Goal: Task Accomplishment & Management: Use online tool/utility

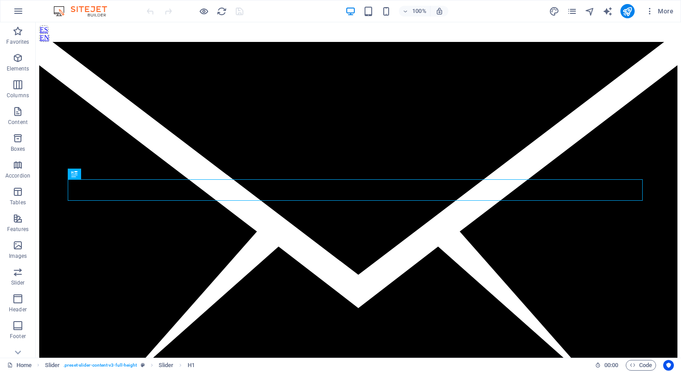
scroll to position [247, 0]
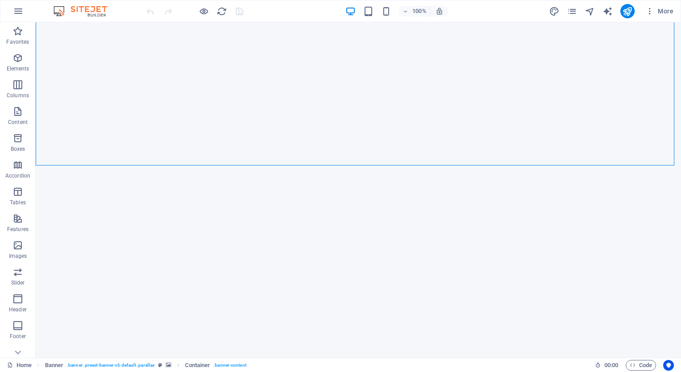
scroll to position [0, 0]
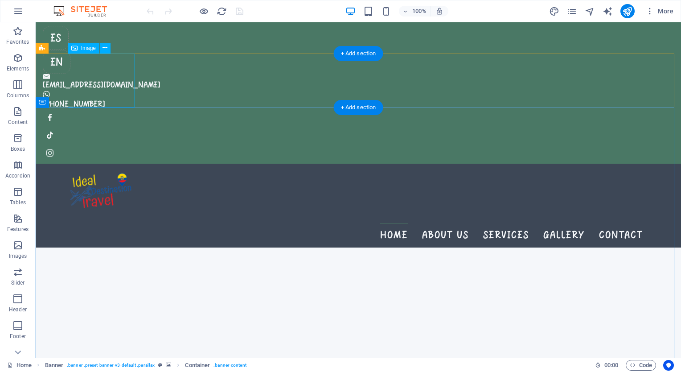
click at [89, 164] on figure at bounding box center [358, 191] width 581 height 54
select select "px"
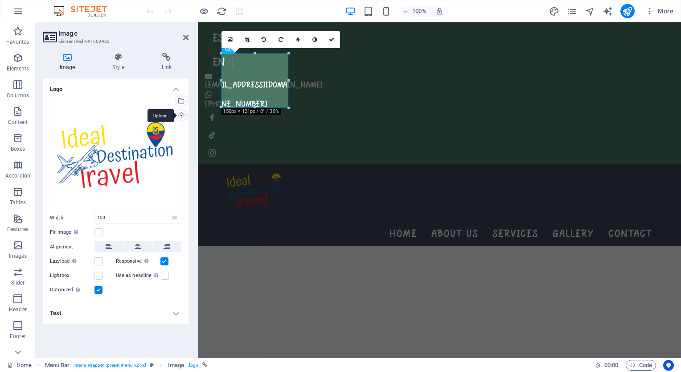
click at [180, 115] on div "Upload" at bounding box center [180, 115] width 13 height 13
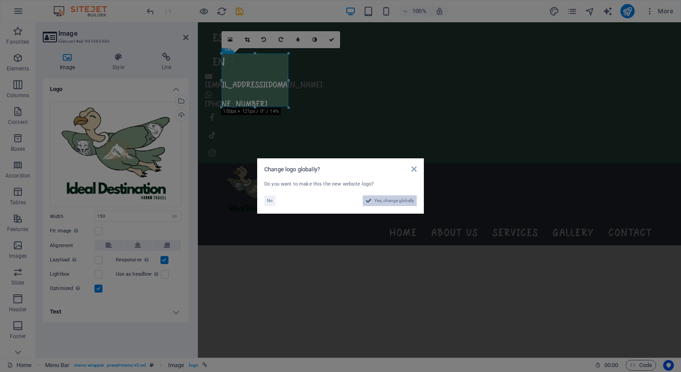
click at [395, 201] on span "Yes, change globally" at bounding box center [395, 200] width 40 height 11
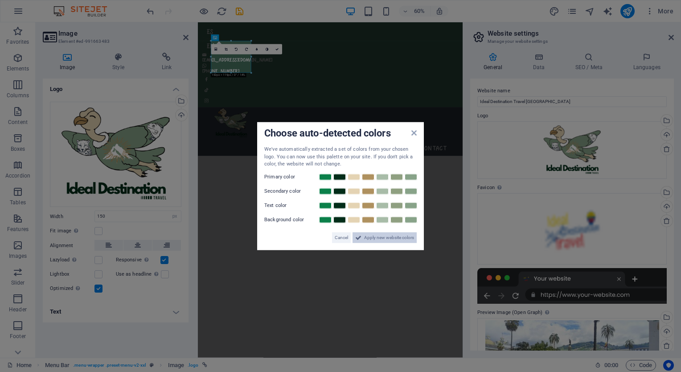
click at [367, 237] on span "Apply new website colors" at bounding box center [389, 237] width 50 height 11
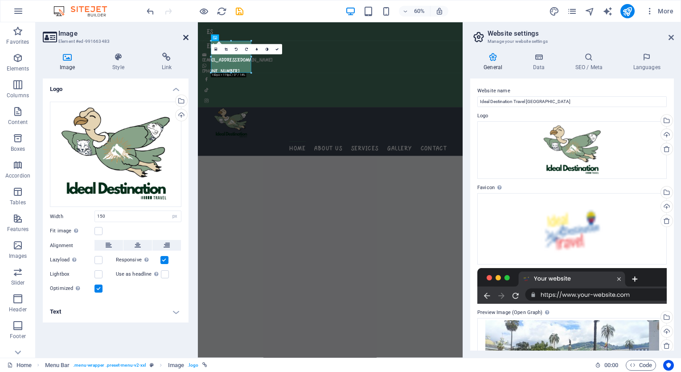
click at [185, 37] on icon at bounding box center [185, 37] width 5 height 7
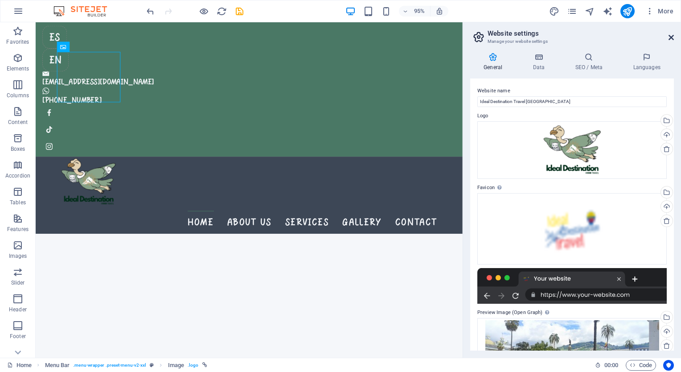
click at [671, 37] on icon at bounding box center [671, 37] width 5 height 7
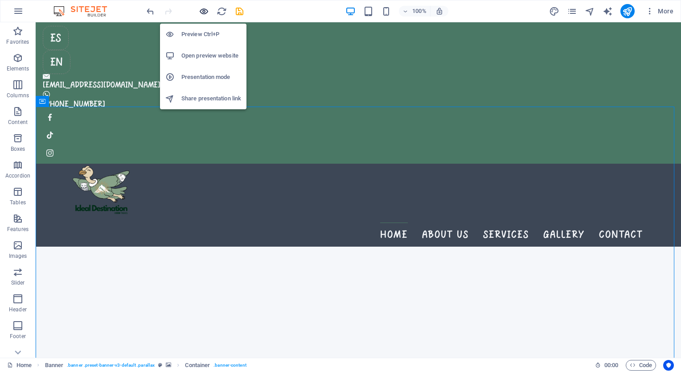
click at [203, 15] on icon "button" at bounding box center [204, 11] width 10 height 10
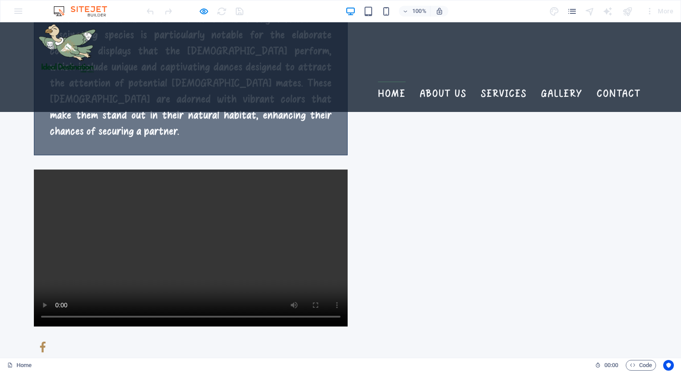
scroll to position [1513, 0]
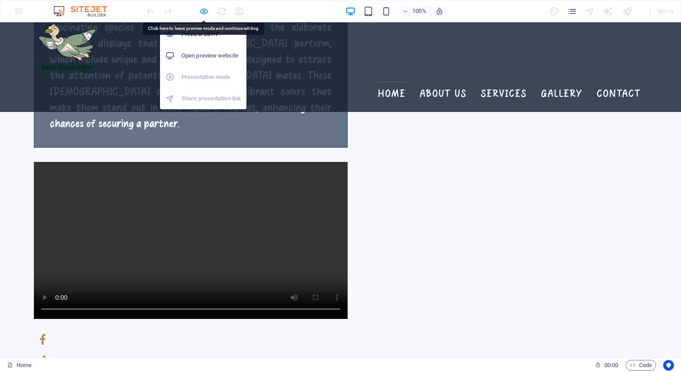
click at [202, 10] on icon "button" at bounding box center [204, 11] width 10 height 10
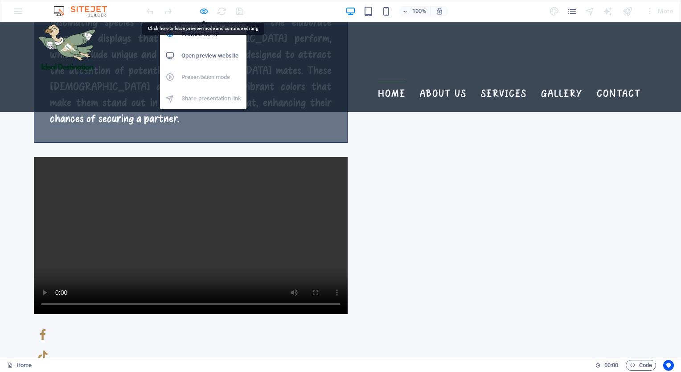
scroll to position [1446, 0]
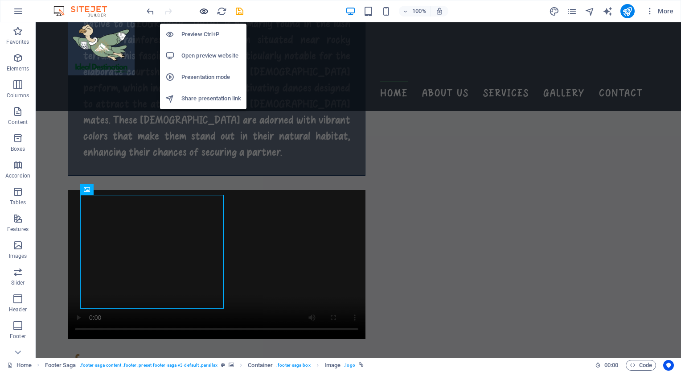
click at [200, 13] on icon "button" at bounding box center [204, 11] width 10 height 10
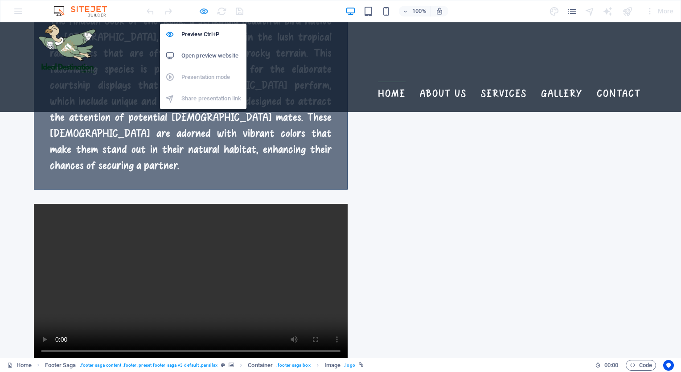
scroll to position [1492, 0]
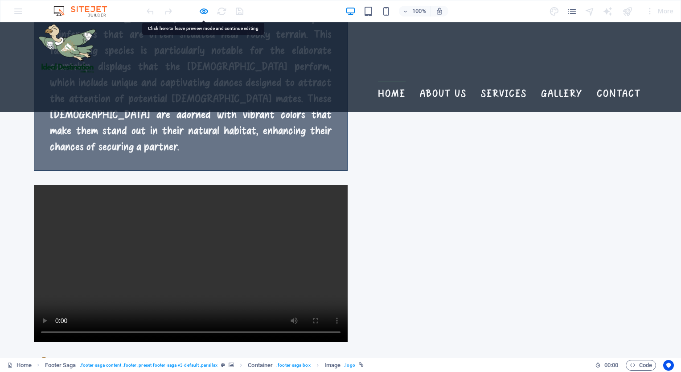
scroll to position [1505, 0]
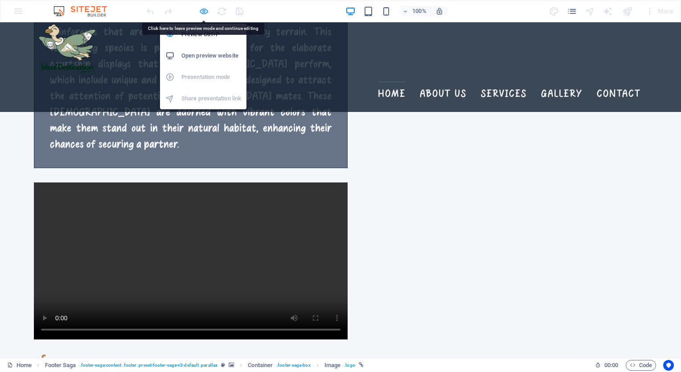
click at [202, 10] on icon "button" at bounding box center [204, 11] width 10 height 10
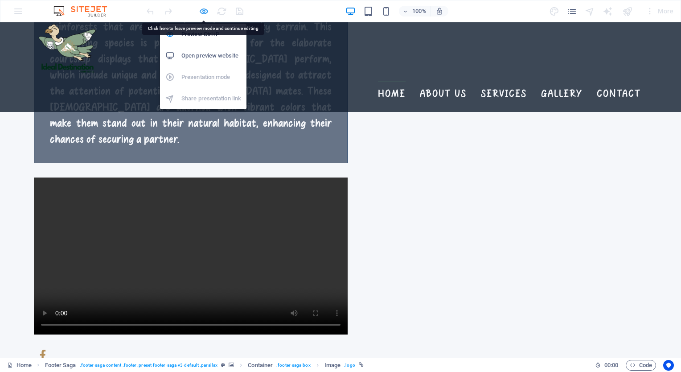
scroll to position [1459, 0]
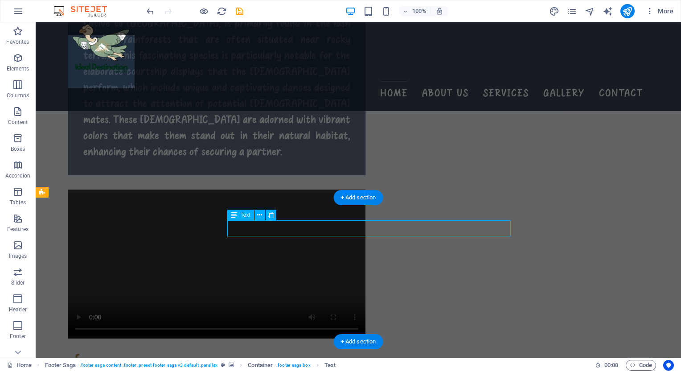
scroll to position [1446, 0]
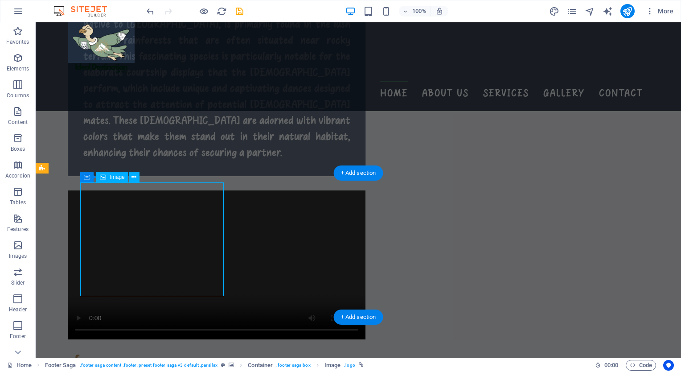
scroll to position [1459, 0]
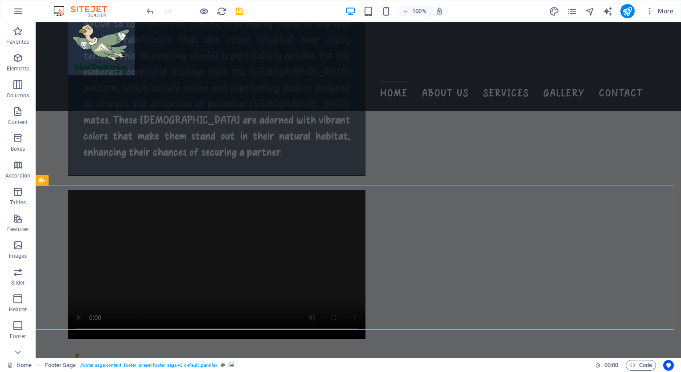
scroll to position [1446, 0]
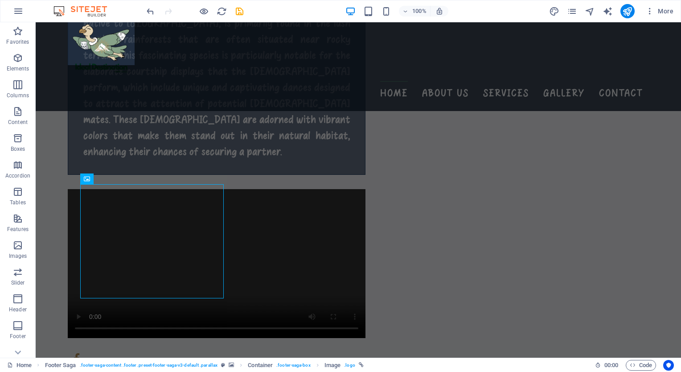
scroll to position [1459, 0]
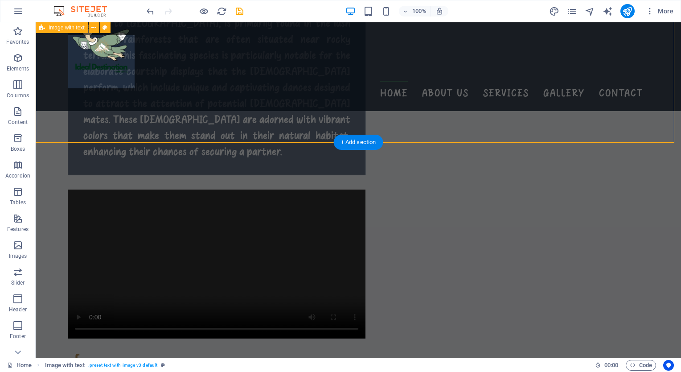
scroll to position [1446, 0]
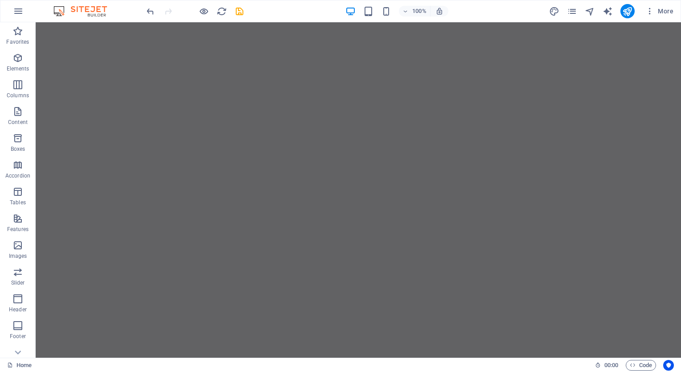
scroll to position [0, 0]
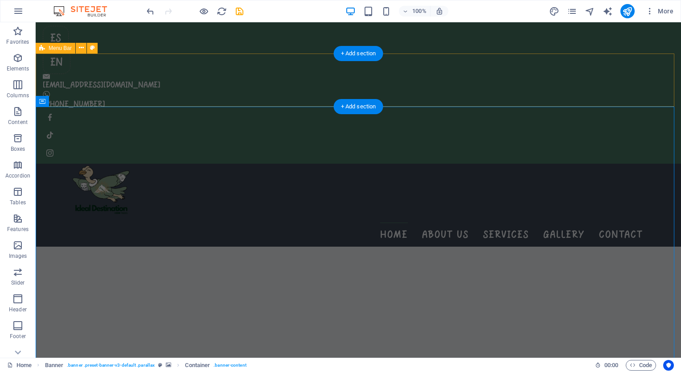
click at [221, 164] on div "Home About us Services Gallery Contact" at bounding box center [359, 205] width 646 height 83
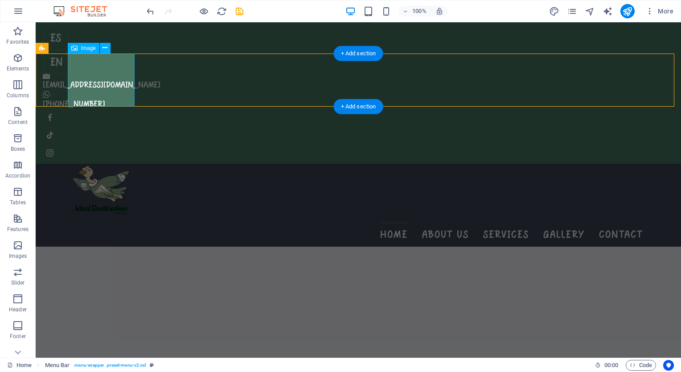
click at [112, 164] on figure at bounding box center [358, 190] width 581 height 53
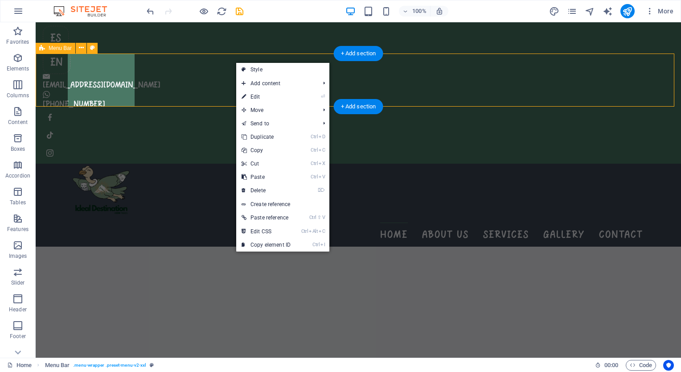
click at [190, 164] on div "Home About us Services Gallery Contact" at bounding box center [359, 205] width 646 height 83
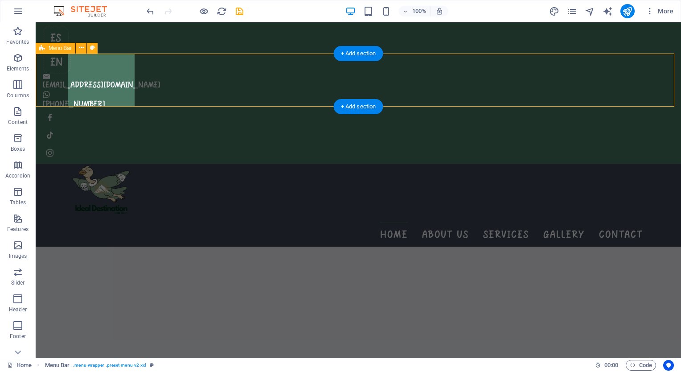
click at [190, 164] on div "Home About us Services Gallery Contact" at bounding box center [359, 205] width 646 height 83
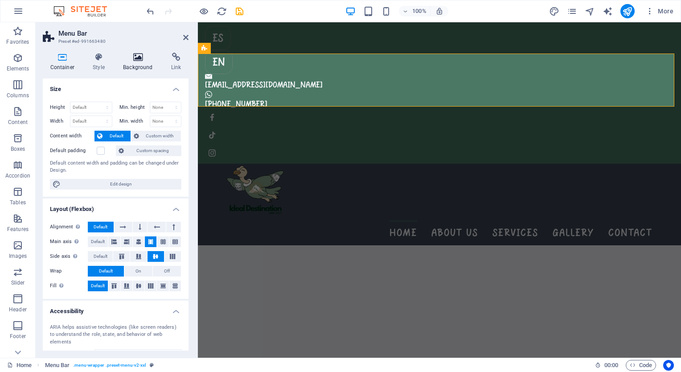
click at [135, 60] on icon at bounding box center [138, 57] width 45 height 9
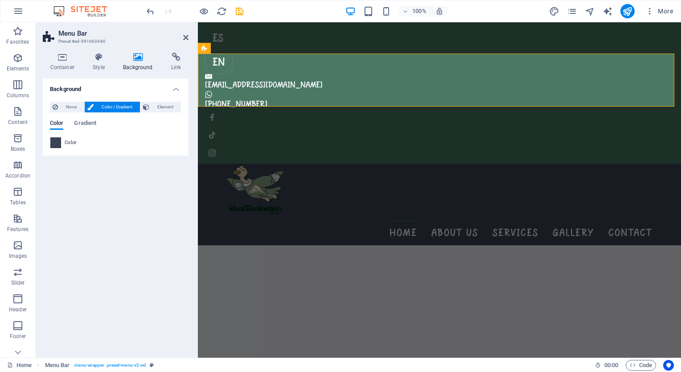
click at [58, 143] on span at bounding box center [56, 143] width 10 height 10
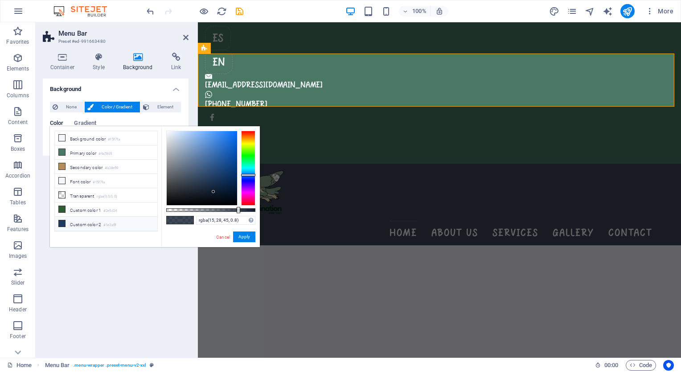
click at [61, 220] on icon at bounding box center [62, 223] width 6 height 6
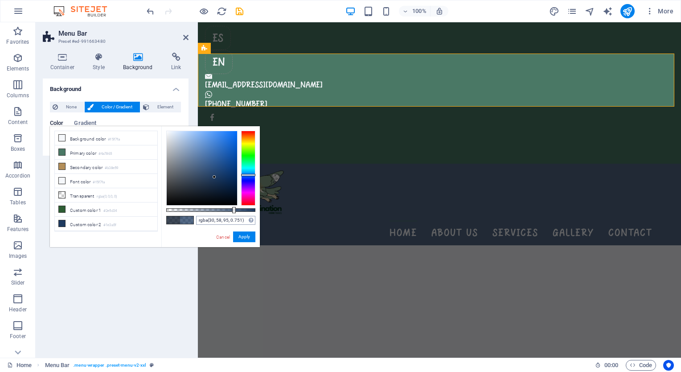
drag, startPoint x: 255, startPoint y: 210, endPoint x: 233, endPoint y: 218, distance: 23.6
click at [233, 218] on div "rgba(30, 58, 95, 0.751) Supported formats #0852ed rgb(8, 82, 237) rgba(8, 82, 2…" at bounding box center [210, 251] width 99 height 250
drag, startPoint x: 244, startPoint y: 219, endPoint x: 177, endPoint y: 217, distance: 66.5
click at [177, 217] on div "rgba(30, 58, 95, 0.751) Supported formats #0852ed rgb(8, 82, 237) rgba(8, 82, 2…" at bounding box center [210, 251] width 99 height 250
paste input "#0F1C2D"
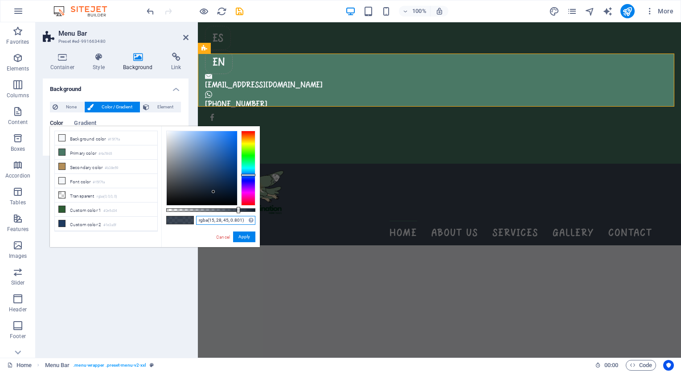
drag, startPoint x: 255, startPoint y: 210, endPoint x: 238, endPoint y: 214, distance: 18.5
click at [238, 214] on div "rgba(15, 28, 45, 0.801) Supported formats #0852ed rgb(8, 82, 237) rgba(8, 82, 2…" at bounding box center [210, 251] width 99 height 250
type input "rgba(15, 28, 45, 0.801)"
click at [239, 237] on button "Apply" at bounding box center [244, 236] width 22 height 11
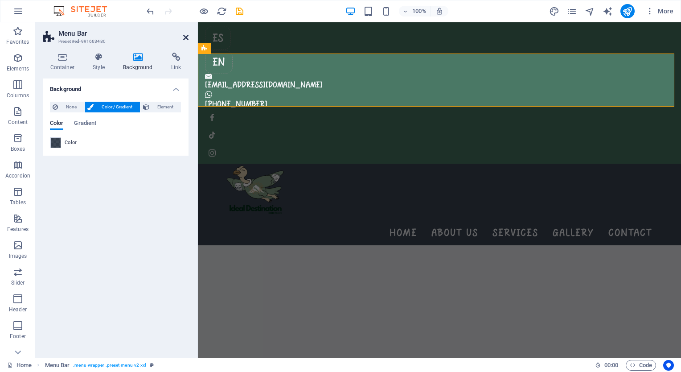
click at [185, 38] on icon at bounding box center [185, 37] width 5 height 7
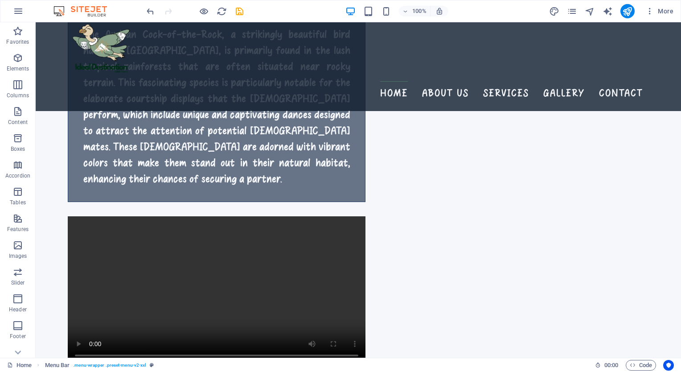
scroll to position [1459, 0]
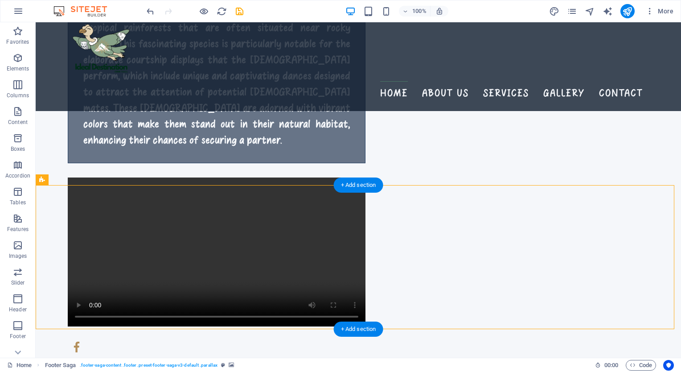
select select "%"
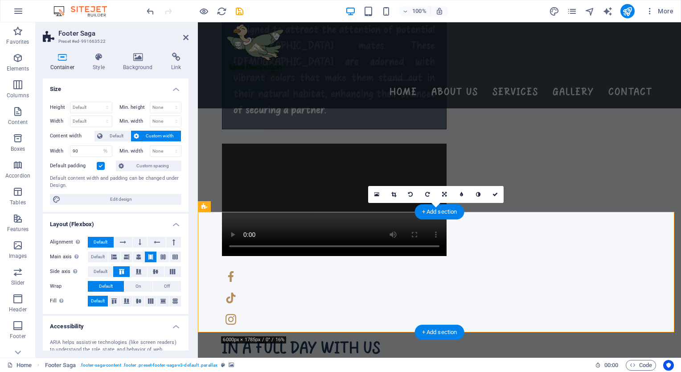
scroll to position [1265, 0]
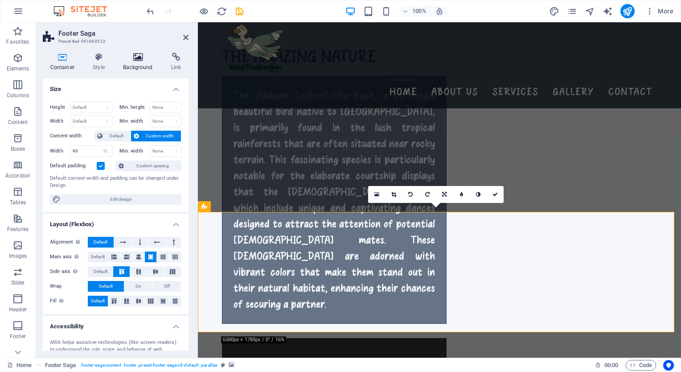
click at [136, 63] on h4 "Background" at bounding box center [140, 62] width 48 height 19
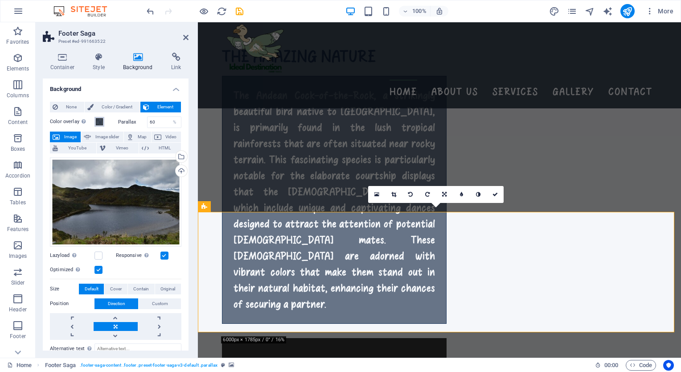
click at [99, 122] on span at bounding box center [99, 121] width 7 height 7
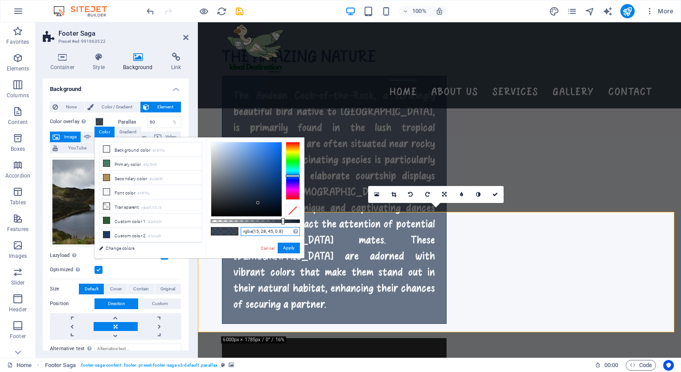
drag, startPoint x: 283, startPoint y: 234, endPoint x: 234, endPoint y: 227, distance: 49.5
click at [234, 227] on div "rgba(15, 28, 45, 0.8) Supported formats #0852ed rgb(8, 82, 237) rgba(8, 82, 237…" at bounding box center [255, 262] width 99 height 250
paste input "#0F1C2D"
drag, startPoint x: 301, startPoint y: 218, endPoint x: 286, endPoint y: 220, distance: 14.8
click at [286, 220] on div at bounding box center [287, 221] width 4 height 6
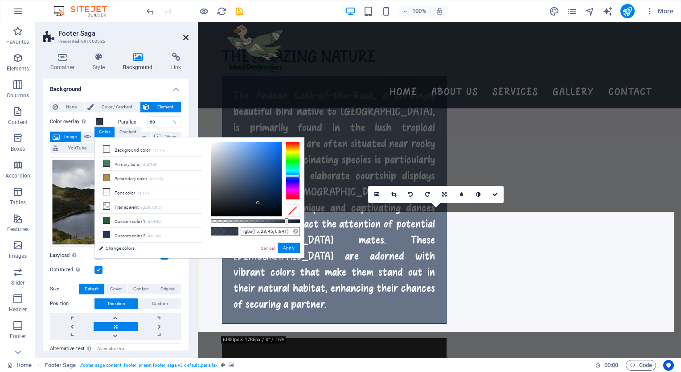
type input "rgba(15, 28, 45, 0.841)"
click at [185, 37] on icon at bounding box center [185, 37] width 5 height 7
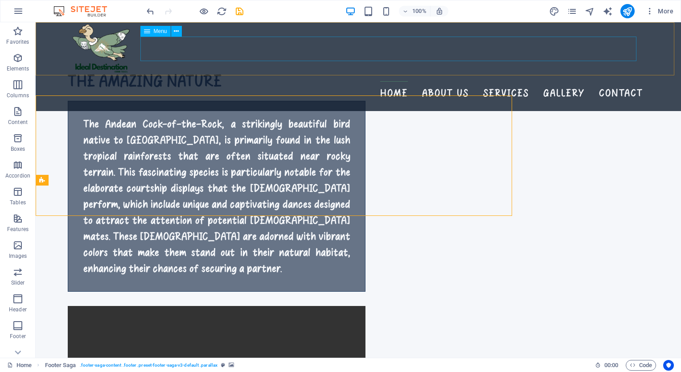
scroll to position [1459, 0]
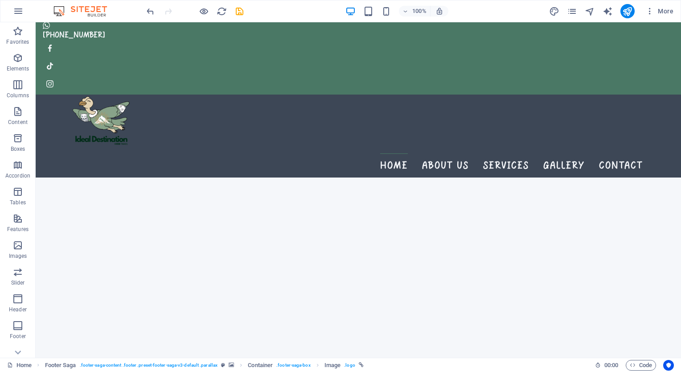
scroll to position [0, 0]
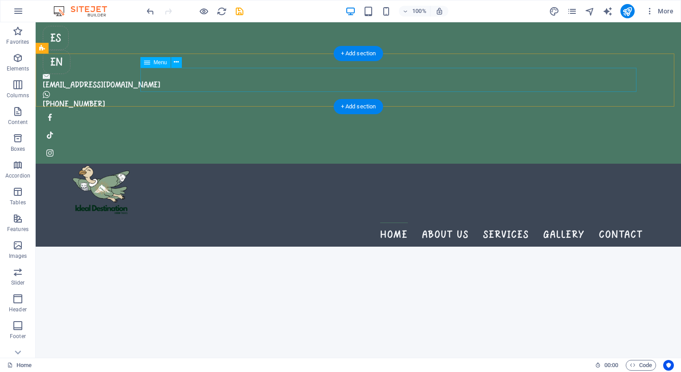
click at [292, 222] on nav "Home About us Services Gallery Contact" at bounding box center [358, 234] width 569 height 24
click at [272, 164] on div "Home About us Services Gallery Contact" at bounding box center [359, 205] width 646 height 83
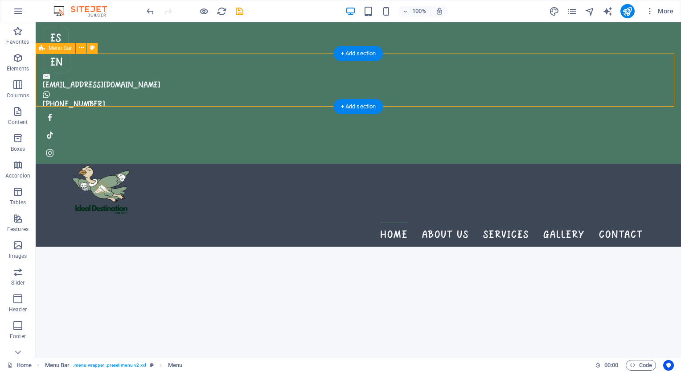
click at [272, 164] on div "Home About us Services Gallery Contact" at bounding box center [359, 205] width 646 height 83
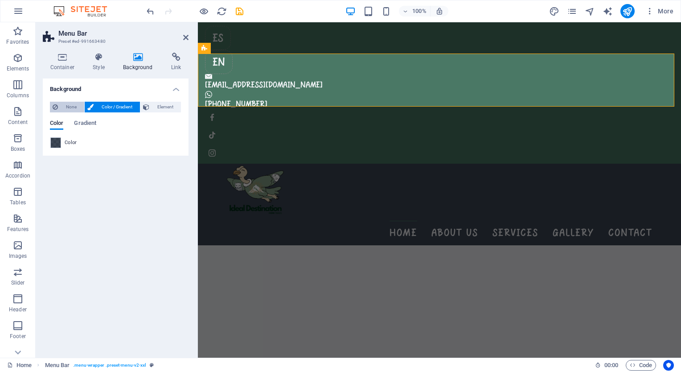
click at [70, 108] on span "None" at bounding box center [71, 107] width 21 height 11
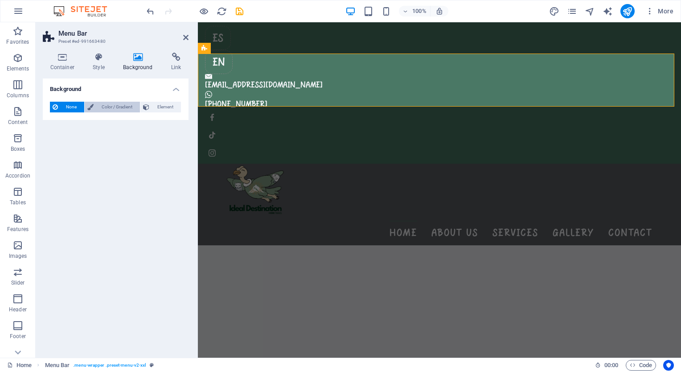
click at [99, 105] on span "Color / Gradient" at bounding box center [116, 107] width 41 height 11
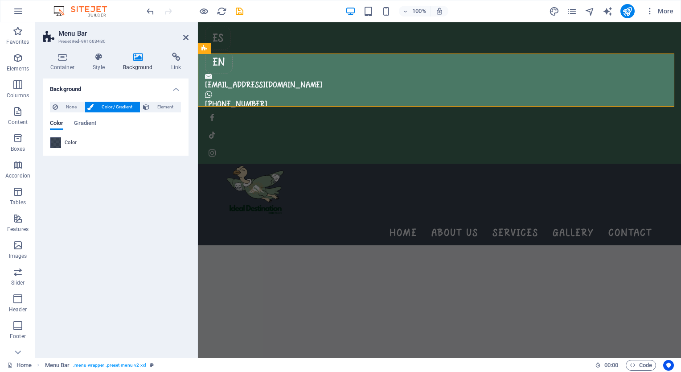
click at [57, 142] on span at bounding box center [56, 143] width 10 height 10
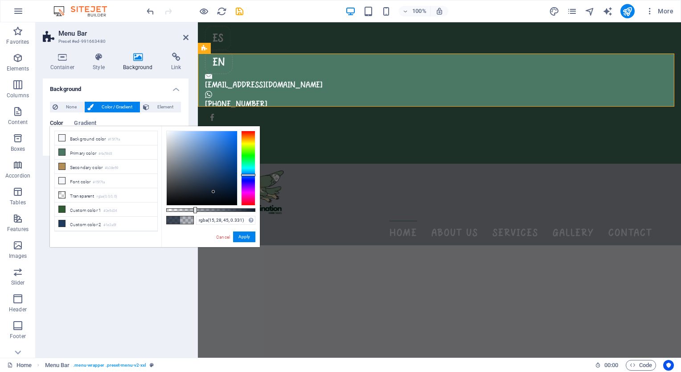
drag, startPoint x: 238, startPoint y: 210, endPoint x: 196, endPoint y: 211, distance: 41.9
click at [196, 211] on div at bounding box center [196, 210] width 4 height 6
click at [63, 192] on icon at bounding box center [62, 195] width 6 height 6
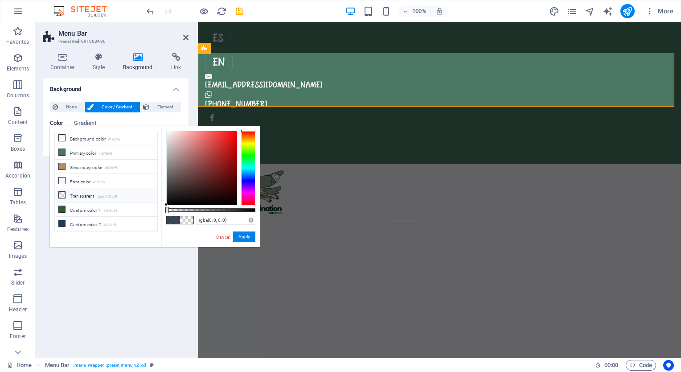
click at [63, 192] on icon at bounding box center [62, 195] width 6 height 6
click at [173, 220] on span at bounding box center [173, 220] width 13 height 8
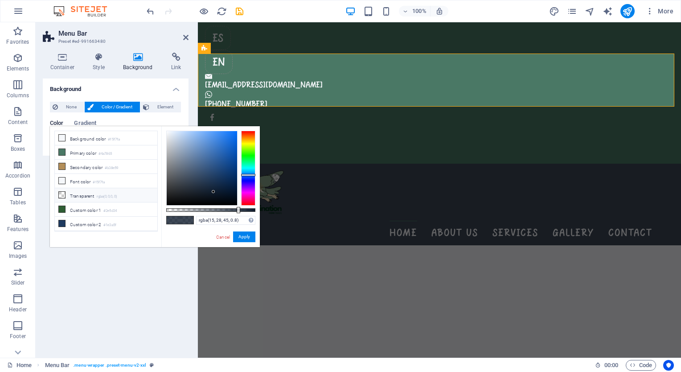
click at [59, 192] on icon at bounding box center [62, 195] width 6 height 6
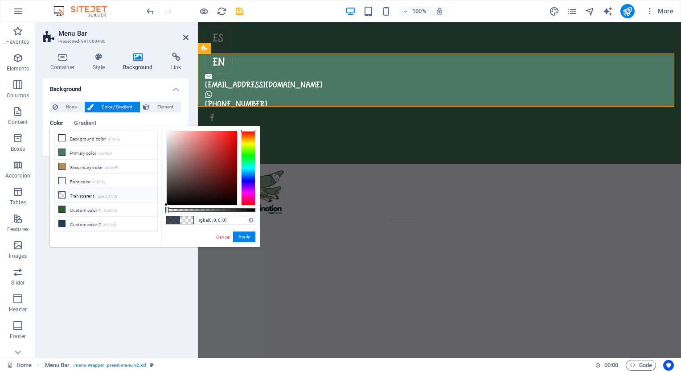
click at [170, 220] on span at bounding box center [173, 220] width 13 height 8
type input "rgba(15, 28, 45, 0.8)"
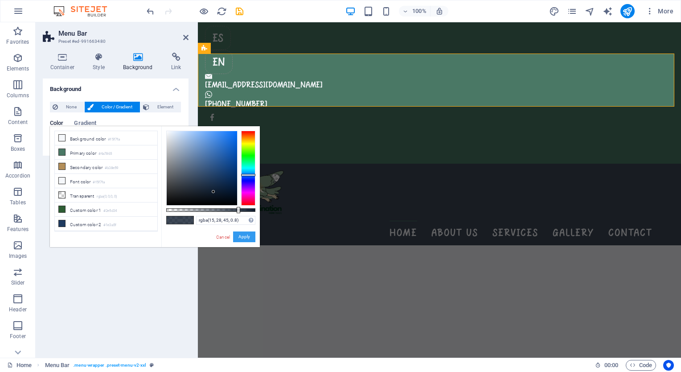
click at [247, 238] on button "Apply" at bounding box center [244, 236] width 22 height 11
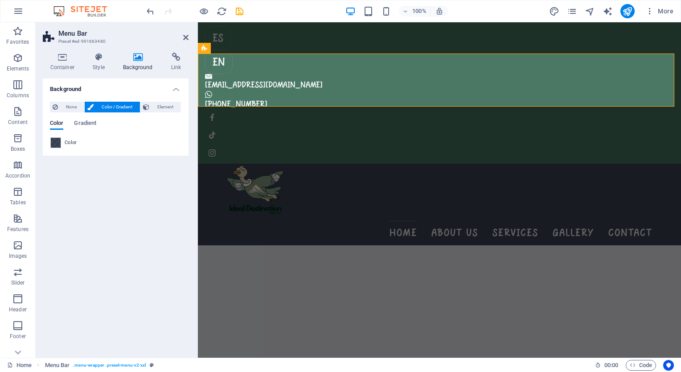
click at [183, 33] on h2 "Menu Bar" at bounding box center [123, 33] width 130 height 8
click at [186, 37] on icon at bounding box center [185, 37] width 5 height 7
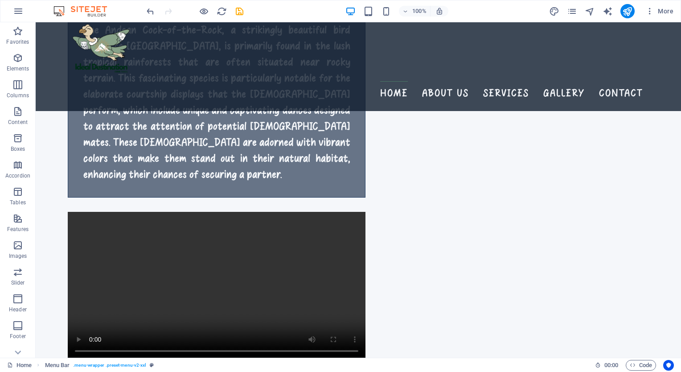
scroll to position [1459, 0]
